Goal: Task Accomplishment & Management: Use online tool/utility

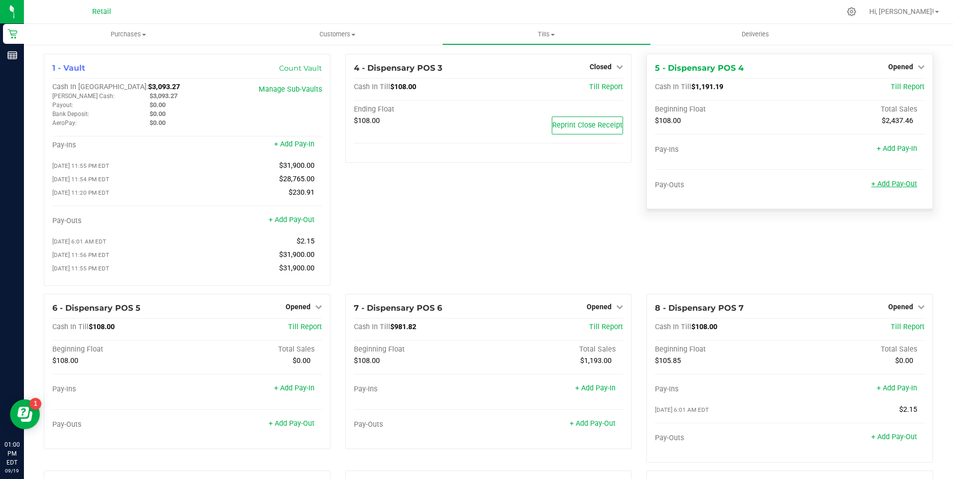
click at [895, 185] on link "+ Add Pay-Out" at bounding box center [894, 184] width 46 height 8
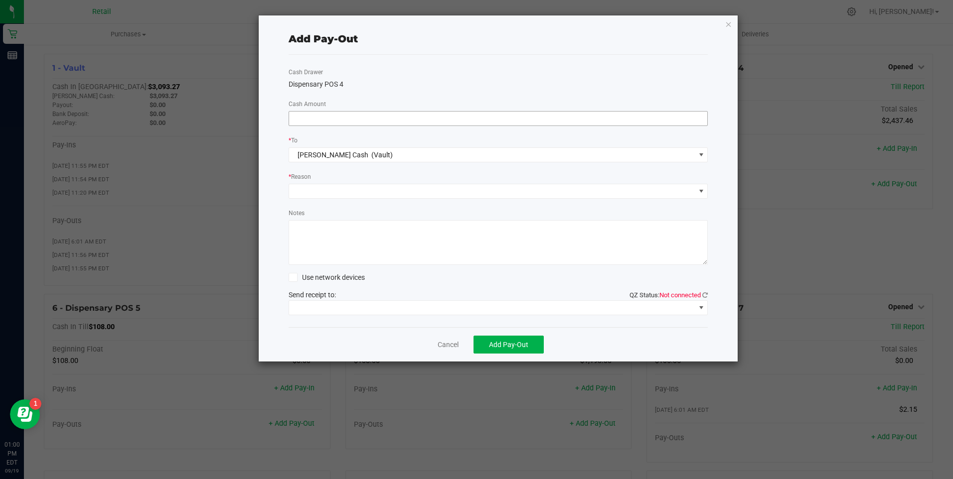
click at [394, 114] on input at bounding box center [498, 119] width 419 height 14
type input "$1,140.00"
click at [349, 188] on span at bounding box center [492, 191] width 406 height 14
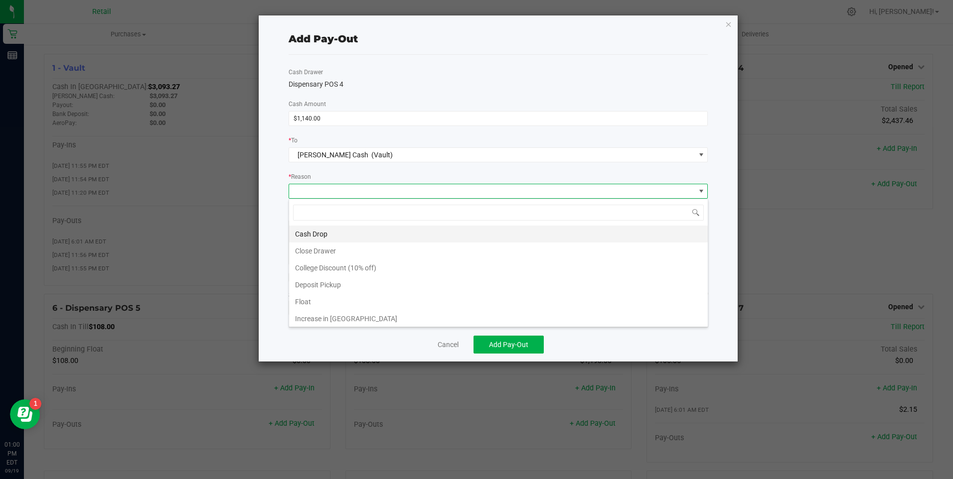
scroll to position [15, 419]
click at [377, 154] on span "[PERSON_NAME] Cash (Vault)" at bounding box center [492, 155] width 406 height 14
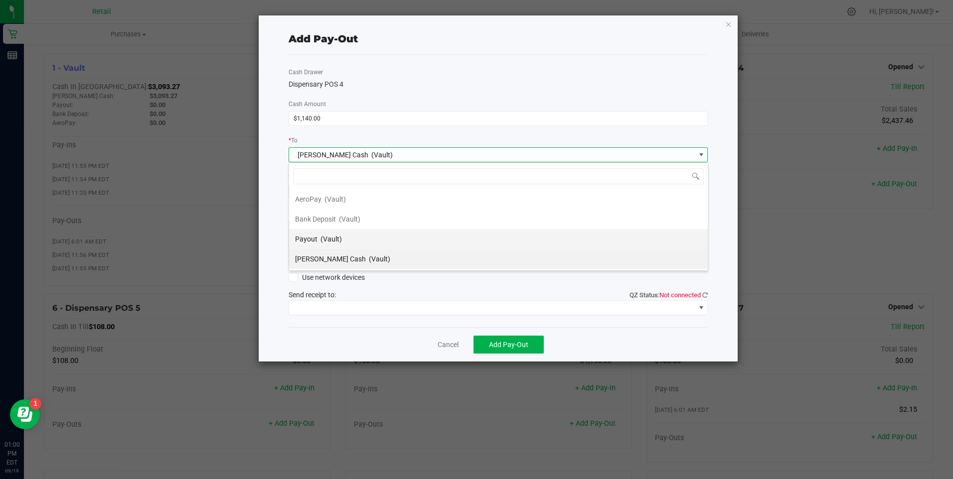
click at [316, 240] on div "Payout (Vault)" at bounding box center [318, 239] width 47 height 18
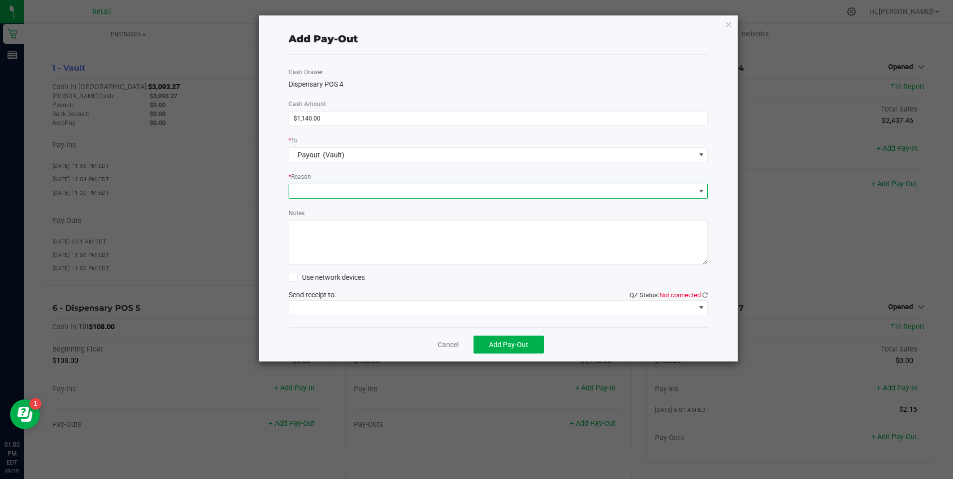
click at [322, 191] on span at bounding box center [492, 191] width 406 height 14
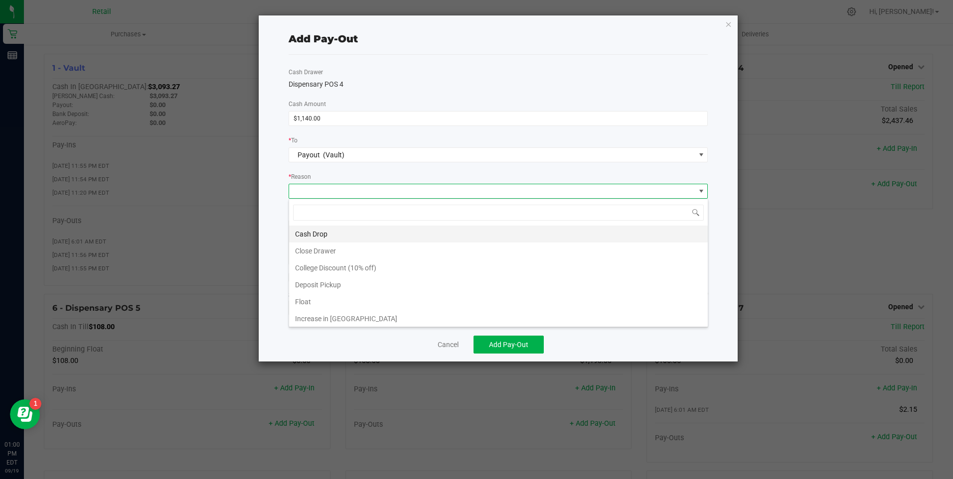
click at [321, 236] on li "Cash Drop" at bounding box center [498, 234] width 419 height 17
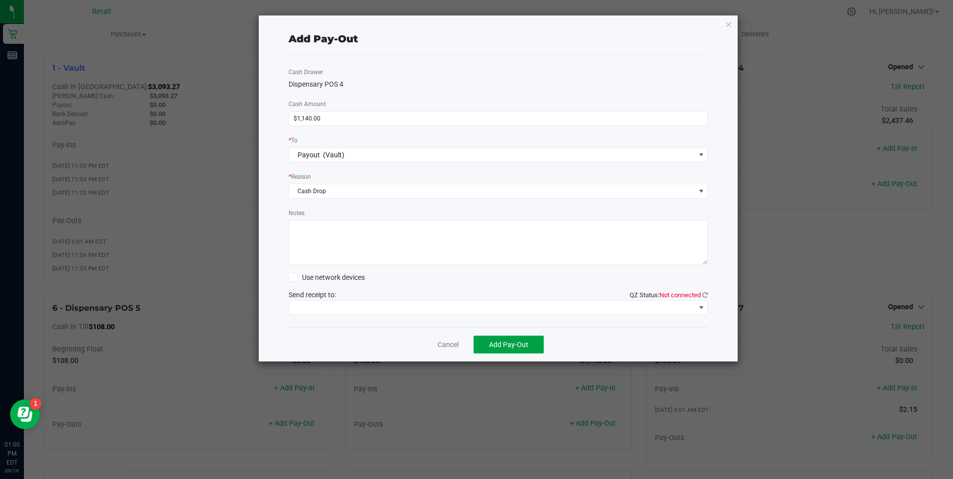
click at [501, 344] on span "Add Pay-Out" at bounding box center [508, 345] width 39 height 8
click at [442, 342] on link "Dismiss" at bounding box center [445, 345] width 24 height 10
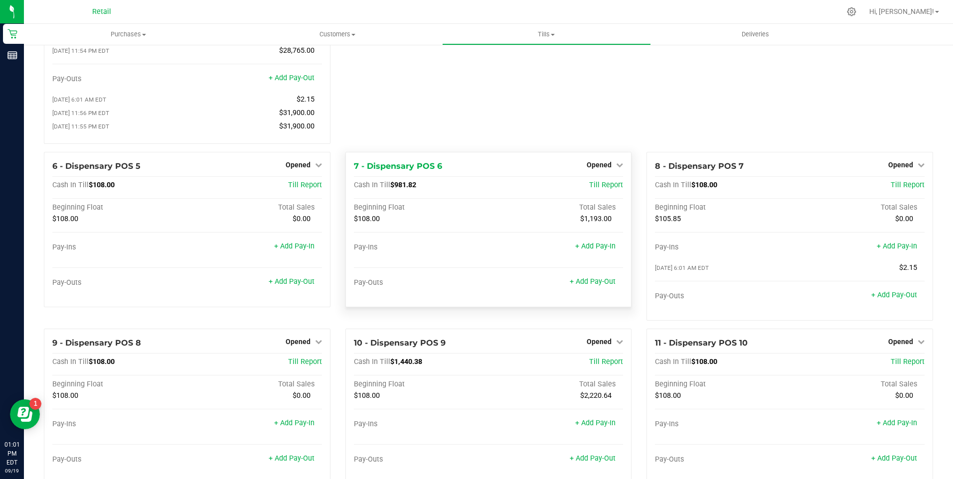
scroll to position [299, 0]
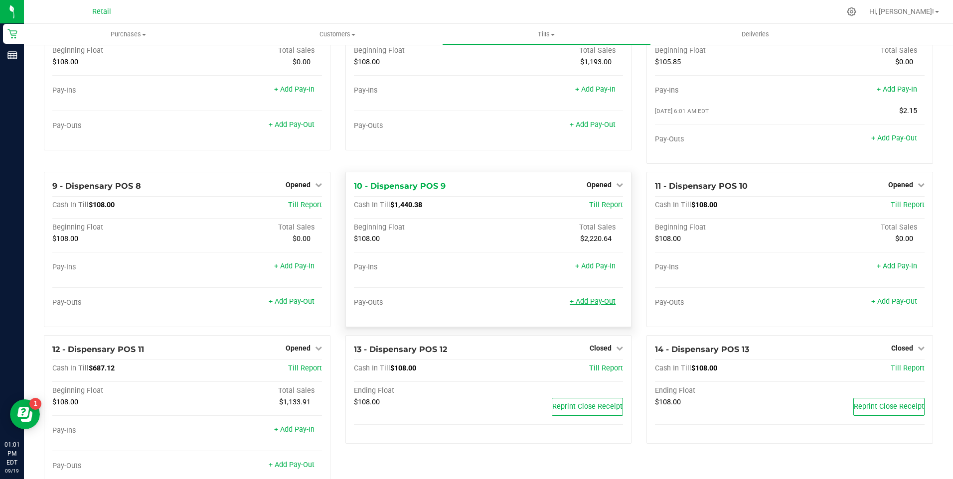
click at [581, 305] on link "+ Add Pay-Out" at bounding box center [593, 301] width 46 height 8
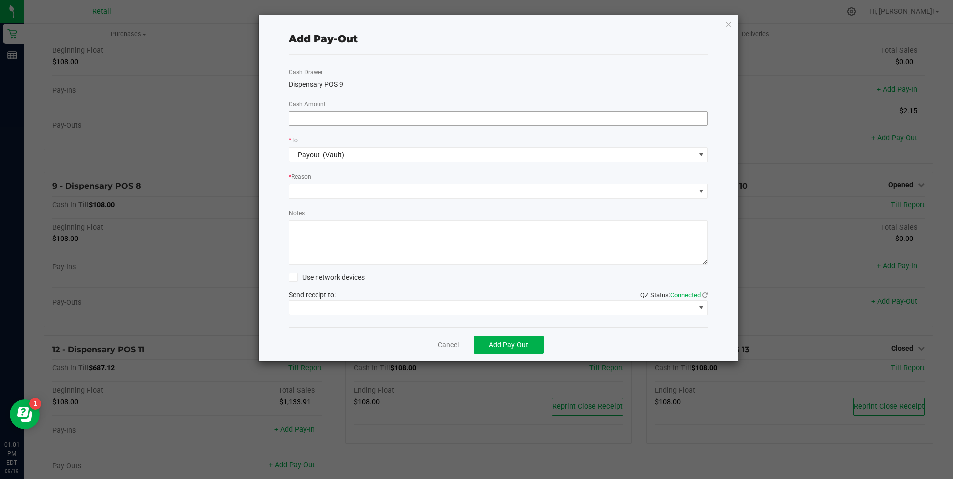
click at [354, 112] on input at bounding box center [498, 119] width 419 height 14
type input "$1,490.00"
click at [337, 185] on span at bounding box center [499, 191] width 420 height 15
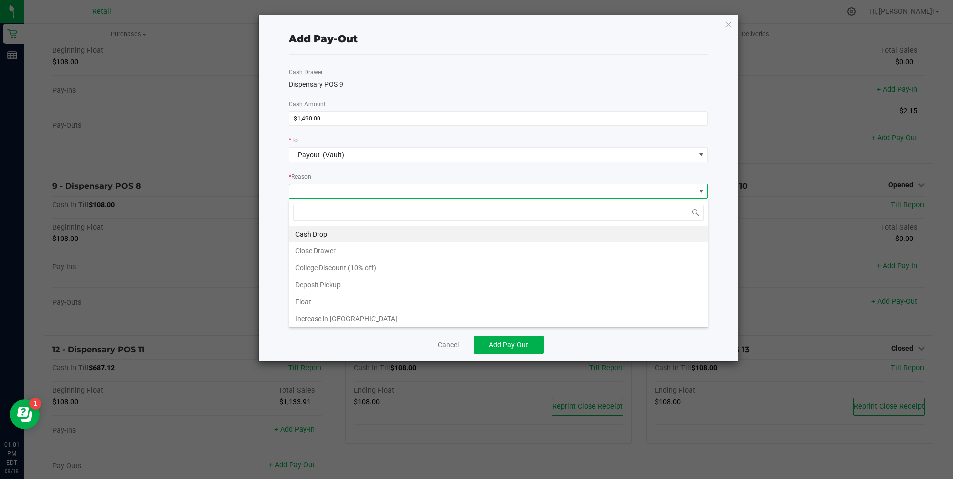
scroll to position [15, 419]
click at [323, 231] on li "Cash Drop" at bounding box center [498, 234] width 419 height 17
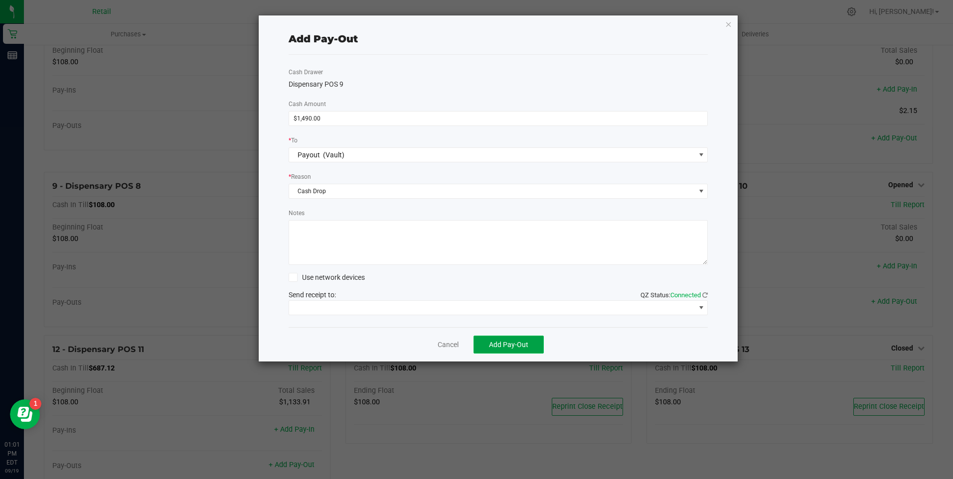
click at [508, 341] on span "Add Pay-Out" at bounding box center [508, 345] width 39 height 8
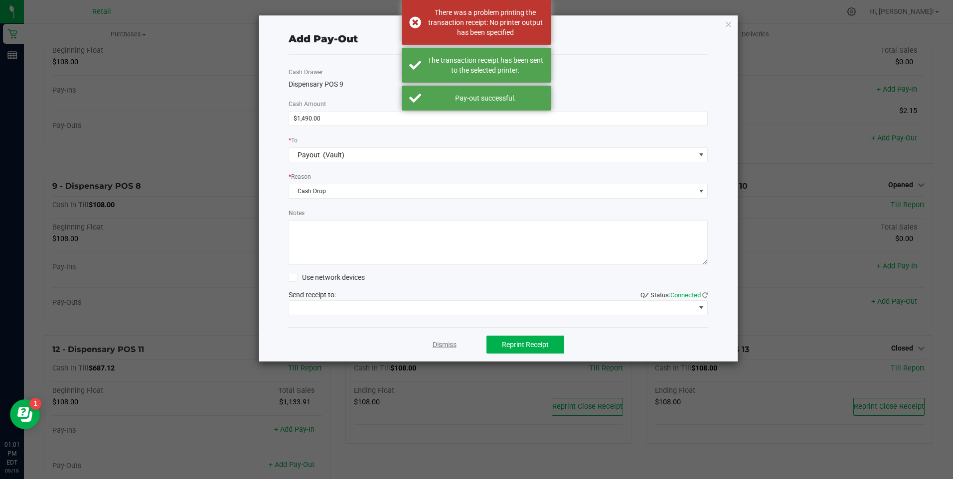
click at [446, 345] on link "Dismiss" at bounding box center [445, 345] width 24 height 10
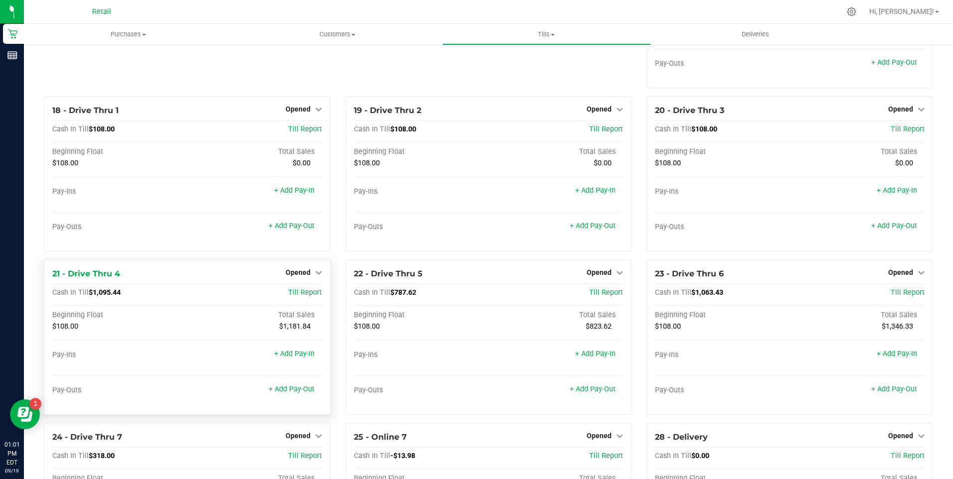
scroll to position [861, 0]
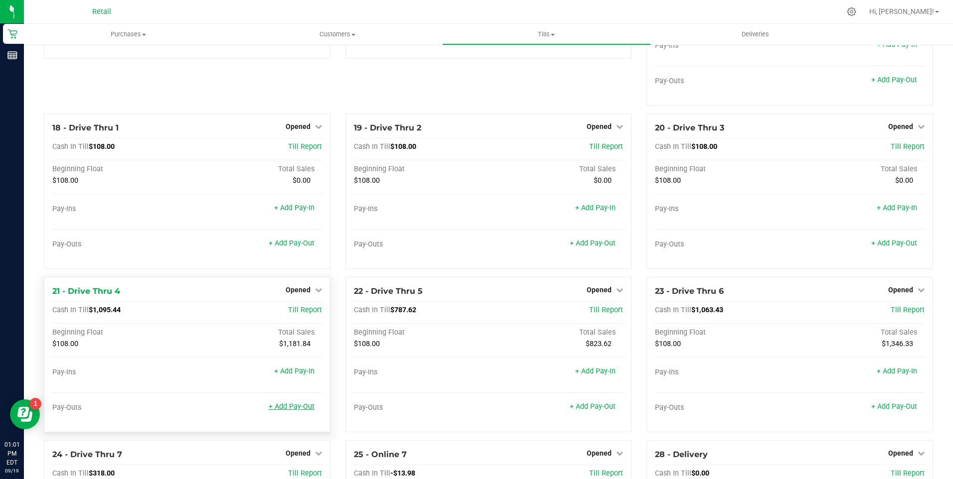
click at [280, 411] on link "+ Add Pay-Out" at bounding box center [292, 407] width 46 height 8
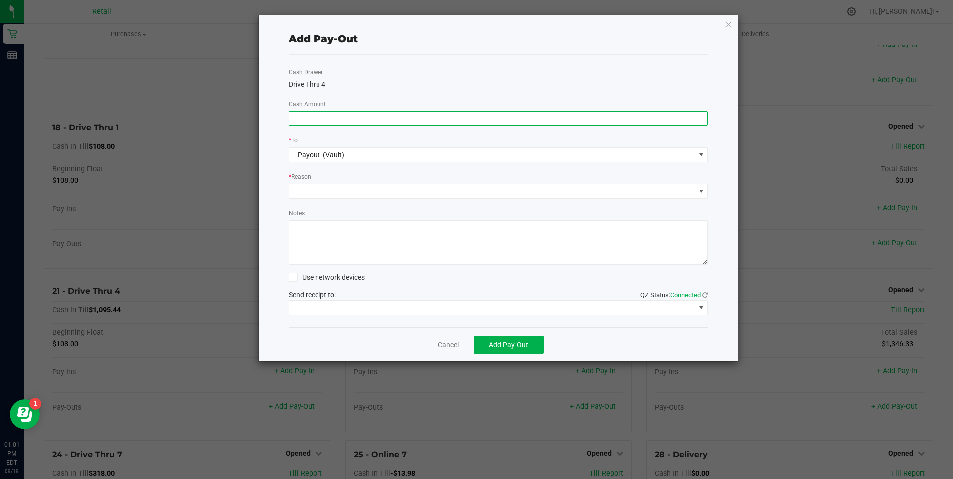
click at [351, 120] on input at bounding box center [498, 119] width 419 height 14
click at [447, 344] on link "Cancel" at bounding box center [447, 345] width 21 height 10
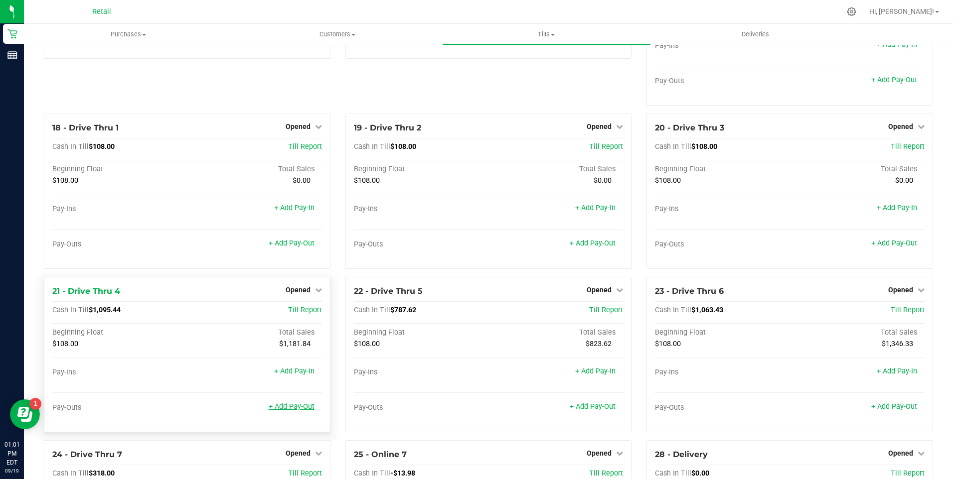
click at [302, 411] on link "+ Add Pay-Out" at bounding box center [292, 407] width 46 height 8
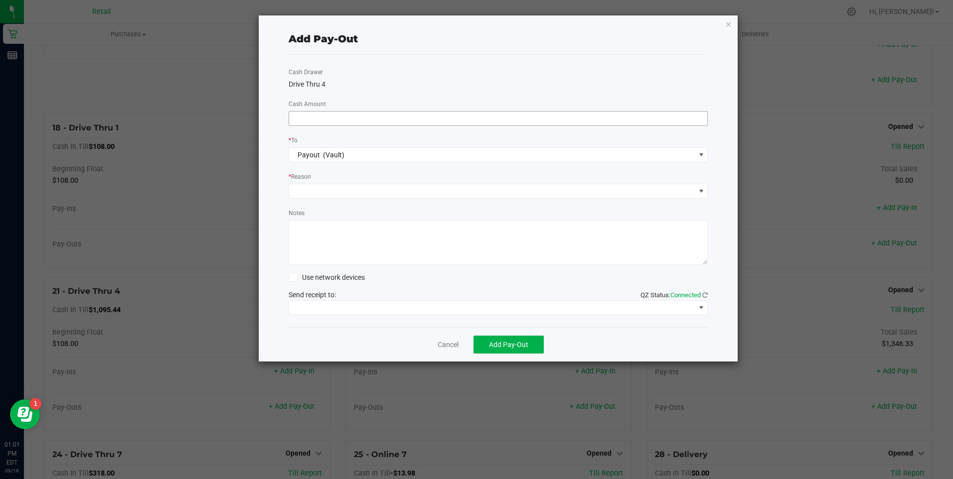
click at [323, 120] on input at bounding box center [498, 119] width 419 height 14
type input "$1,040.00"
click at [321, 190] on span at bounding box center [492, 191] width 406 height 14
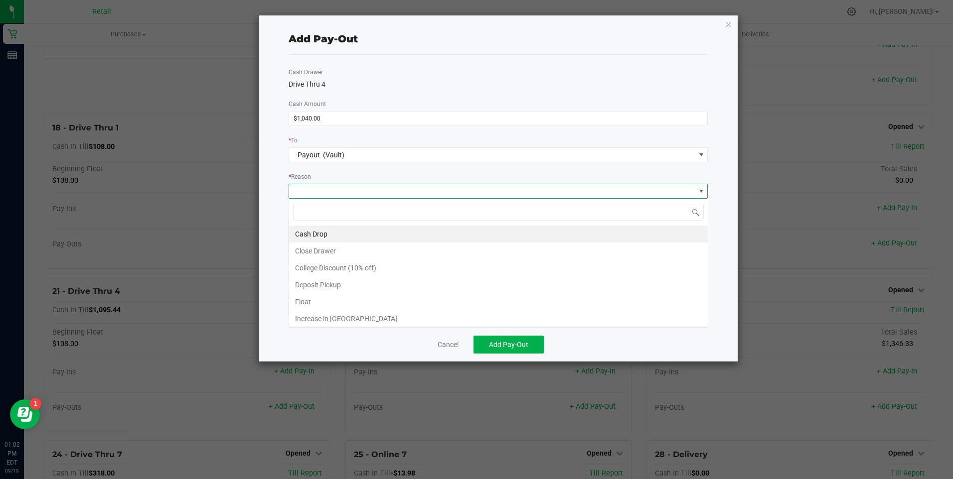
scroll to position [15, 419]
click at [319, 229] on li "Cash Drop" at bounding box center [498, 234] width 419 height 17
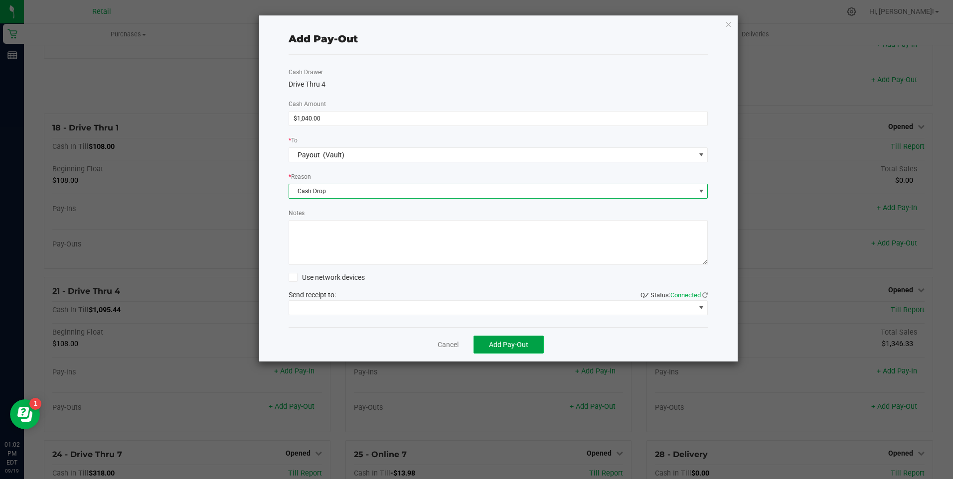
click at [508, 345] on span "Add Pay-Out" at bounding box center [508, 345] width 39 height 8
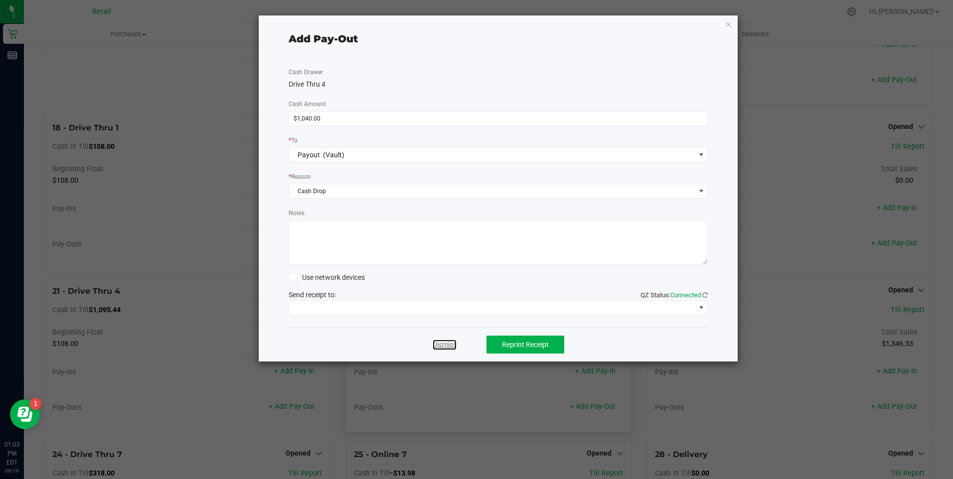
click at [434, 345] on link "Dismiss" at bounding box center [445, 345] width 24 height 10
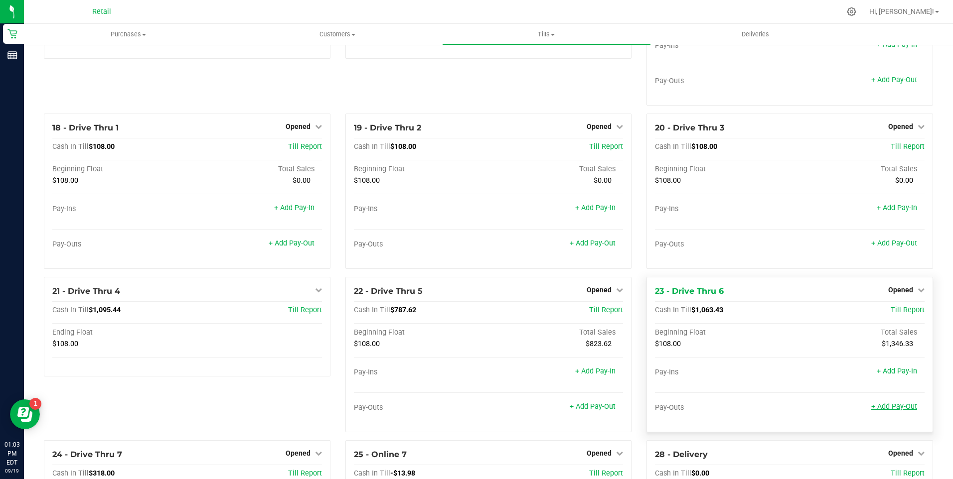
click at [904, 411] on link "+ Add Pay-Out" at bounding box center [894, 407] width 46 height 8
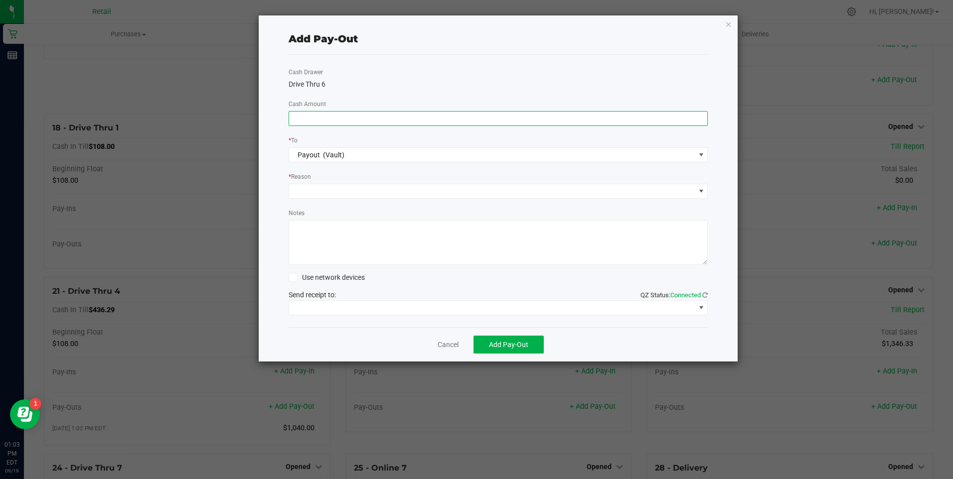
click at [306, 118] on input at bounding box center [498, 119] width 419 height 14
type input "$930.00"
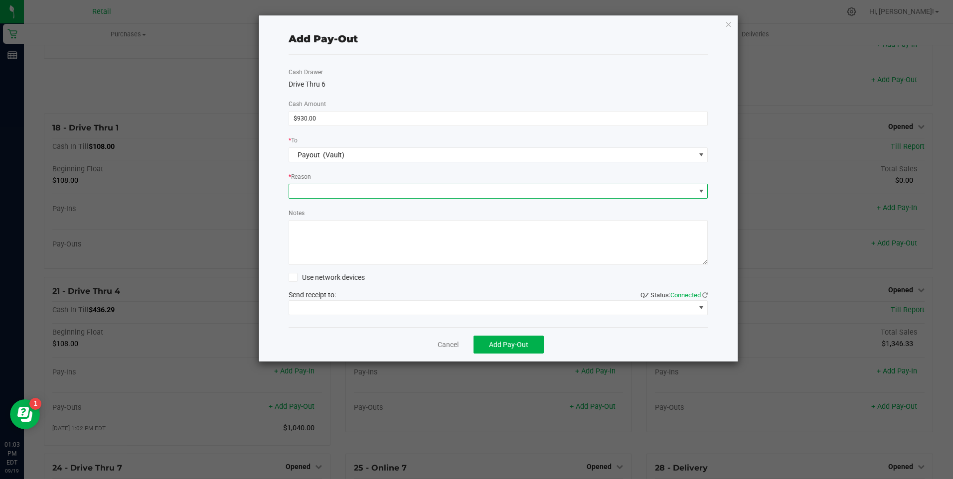
click at [313, 186] on span at bounding box center [492, 191] width 406 height 14
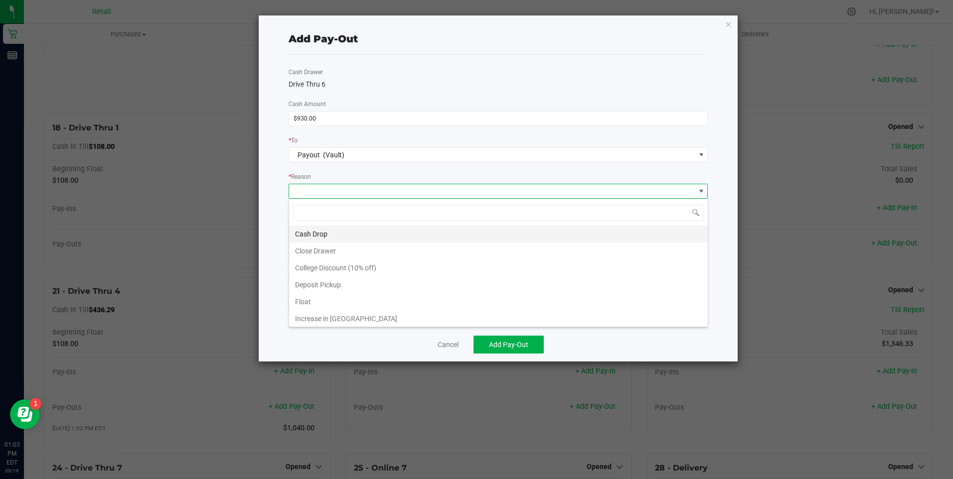
click at [324, 234] on li "Cash Drop" at bounding box center [498, 234] width 419 height 17
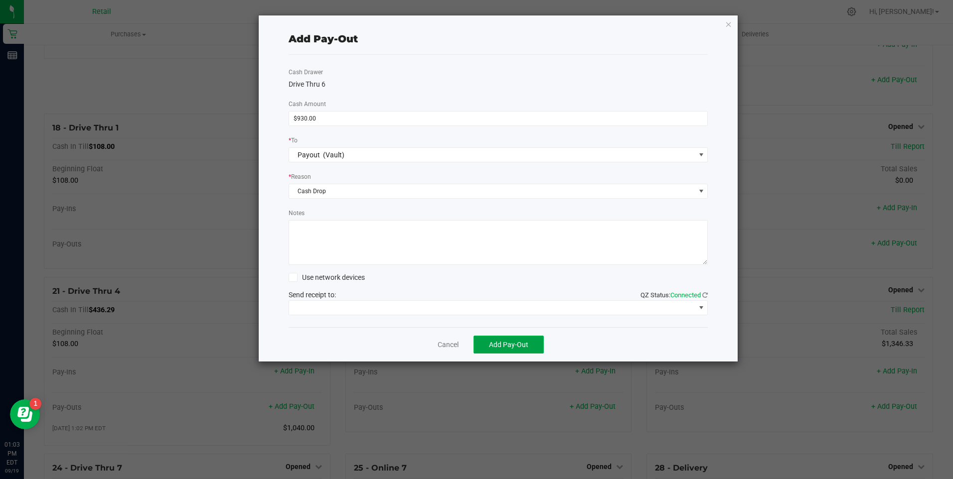
click at [499, 345] on span "Add Pay-Out" at bounding box center [508, 345] width 39 height 8
click at [449, 345] on link "Dismiss" at bounding box center [445, 345] width 24 height 10
